Goal: Transaction & Acquisition: Purchase product/service

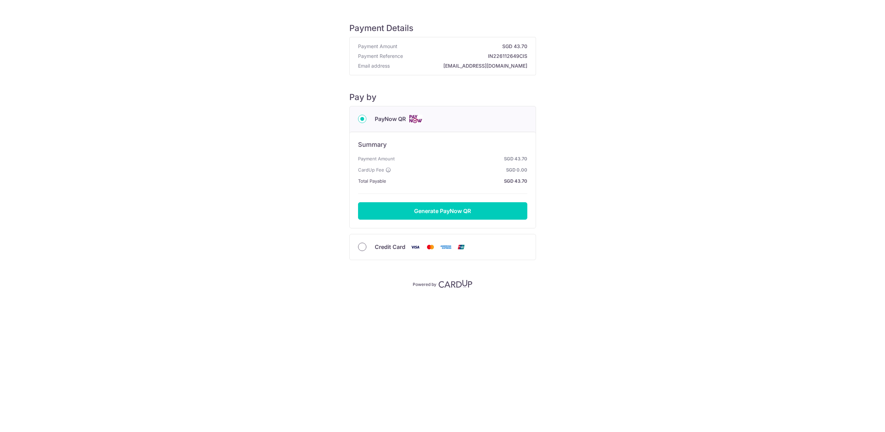
click at [363, 246] on input "Credit Card" at bounding box center [362, 247] width 8 height 8
radio input "true"
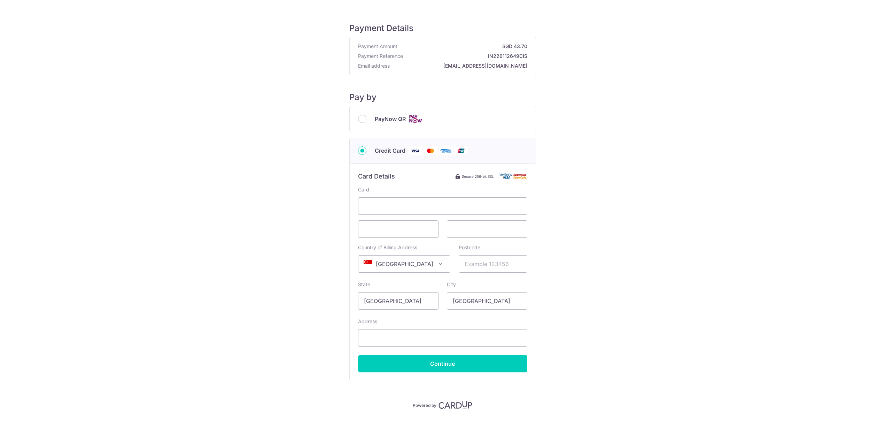
click at [437, 263] on span at bounding box center [441, 264] width 8 height 8
type input "ka"
select select "126"
drag, startPoint x: 489, startPoint y: 301, endPoint x: 441, endPoint y: 302, distance: 47.7
click at [441, 302] on div "State [GEOGRAPHIC_DATA] City [GEOGRAPHIC_DATA]" at bounding box center [443, 295] width 178 height 29
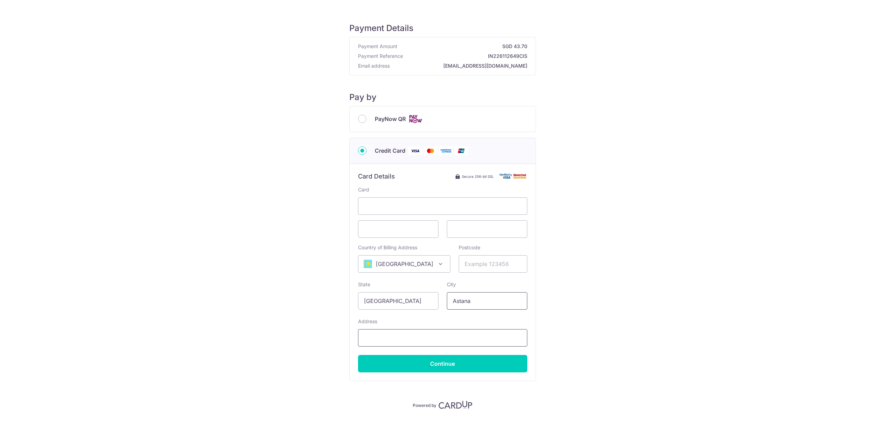
type input "Astana"
type input "H"
type input "Koshkarbeyev 8, 2416"
click at [423, 361] on input "Continue" at bounding box center [442, 362] width 169 height 17
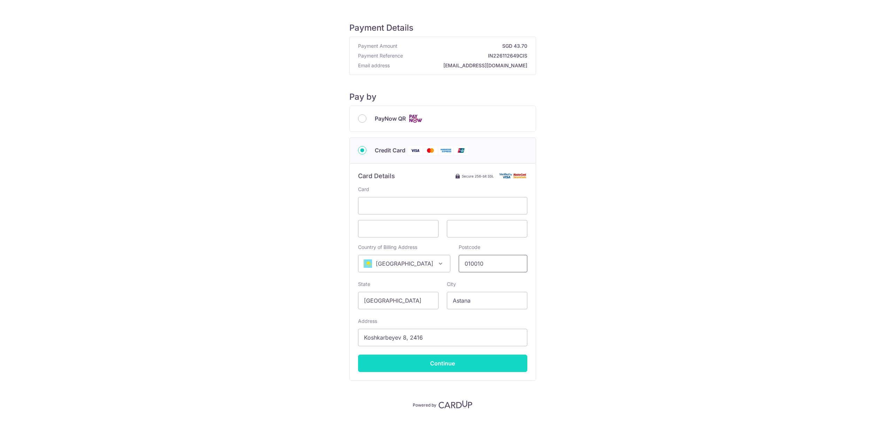
type input "010010"
click at [454, 363] on input "Continue" at bounding box center [442, 362] width 169 height 17
type input "**** 9077"
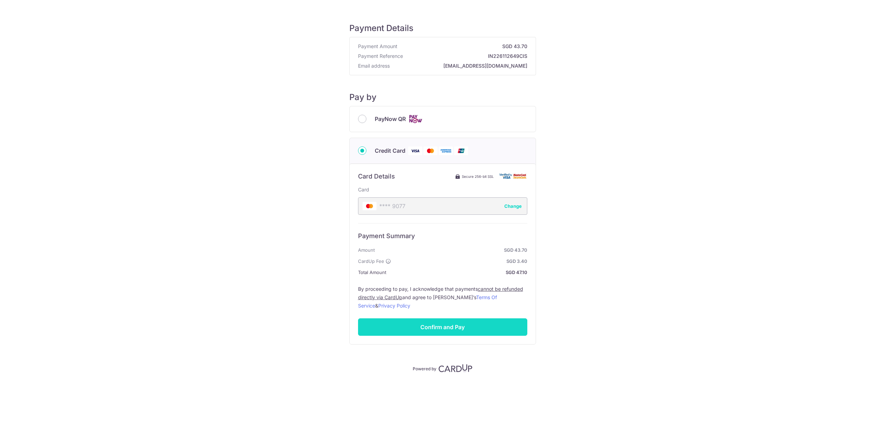
click at [442, 327] on input "Confirm and Pay" at bounding box center [442, 326] width 169 height 17
